Goal: Task Accomplishment & Management: Manage account settings

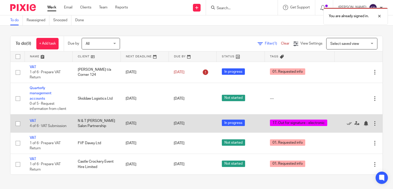
scroll to position [26, 0]
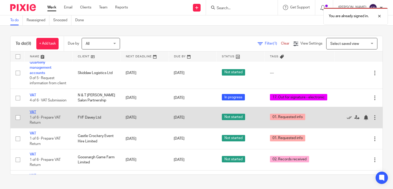
click at [33, 114] on link "VAT" at bounding box center [33, 112] width 6 height 4
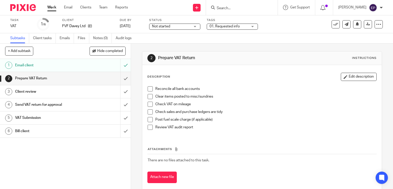
click at [251, 27] on div "01. Requested info" at bounding box center [232, 27] width 51 height 6
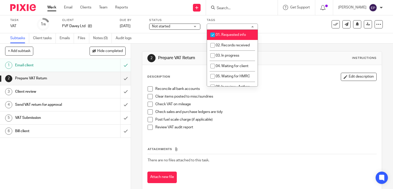
click at [212, 35] on input "checkbox" at bounding box center [213, 35] width 10 height 10
checkbox input "false"
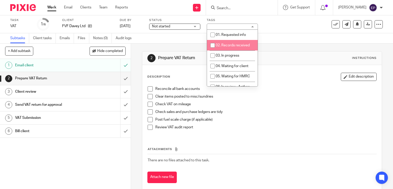
click at [211, 45] on input "checkbox" at bounding box center [213, 45] width 10 height 10
checkbox input "true"
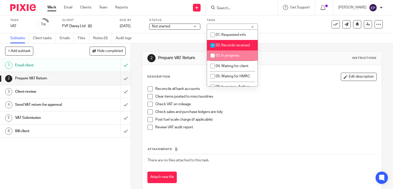
click at [52, 9] on link "Work" at bounding box center [51, 7] width 9 height 5
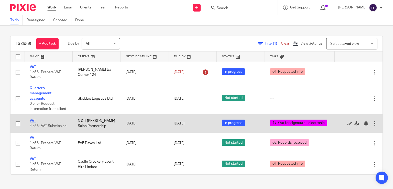
click at [34, 123] on link "VAT" at bounding box center [33, 121] width 6 height 4
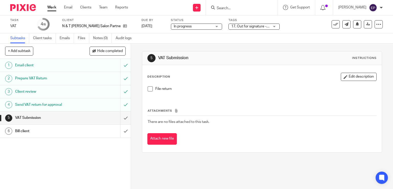
click at [262, 26] on div "17. Out for signature - electronic" at bounding box center [254, 27] width 51 height 6
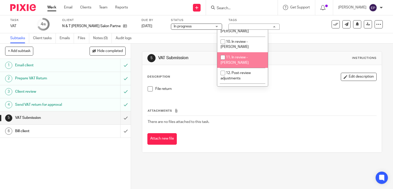
scroll to position [179, 0]
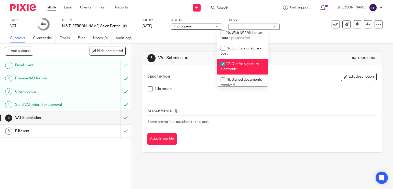
click at [223, 59] on input "checkbox" at bounding box center [223, 64] width 10 height 10
checkbox input "false"
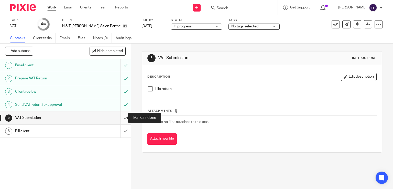
click at [120, 119] on input "submit" at bounding box center [65, 117] width 131 height 13
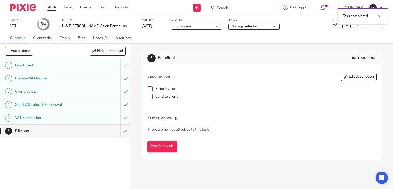
click at [121, 130] on input "submit" at bounding box center [65, 131] width 131 height 13
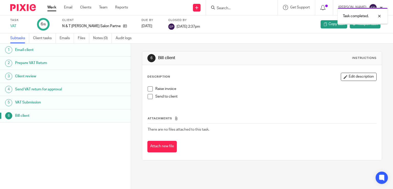
click at [49, 7] on link "Work" at bounding box center [51, 7] width 9 height 5
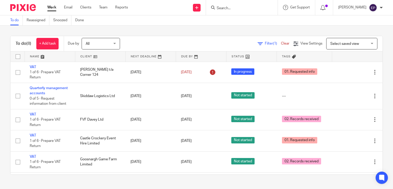
click at [380, 4] on div "[PERSON_NAME]" at bounding box center [361, 8] width 45 height 8
click at [349, 36] on icon at bounding box center [349, 36] width 4 height 4
